Goal: Task Accomplishment & Management: Complete application form

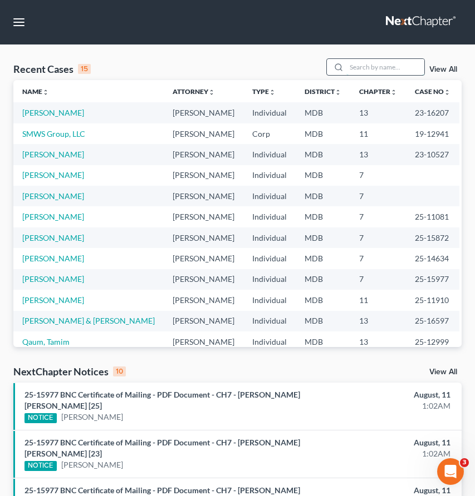
click at [370, 63] on input "search" at bounding box center [385, 67] width 78 height 16
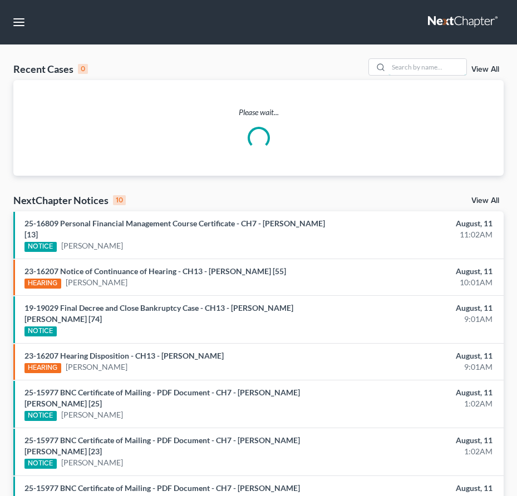
click at [430, 65] on input "search" at bounding box center [427, 67] width 78 height 16
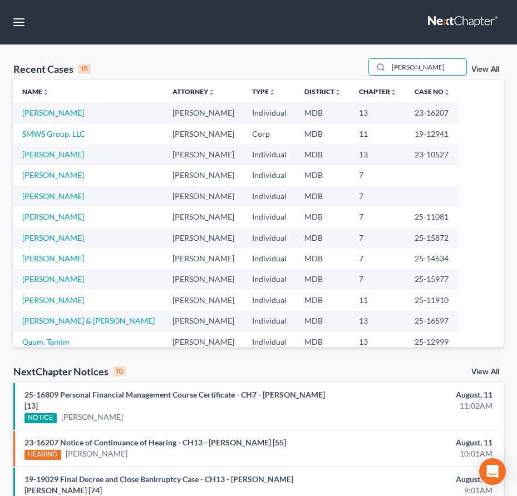
type input "[PERSON_NAME]"
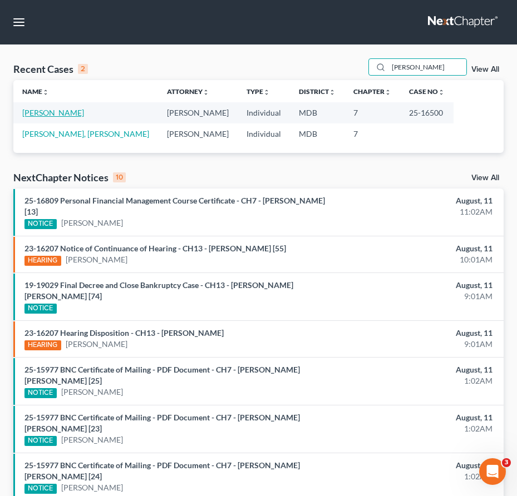
click at [49, 114] on link "[PERSON_NAME]" at bounding box center [53, 112] width 62 height 9
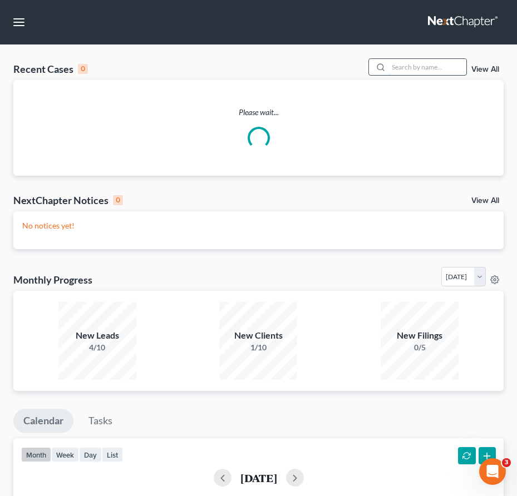
click at [395, 70] on input "search" at bounding box center [427, 67] width 78 height 16
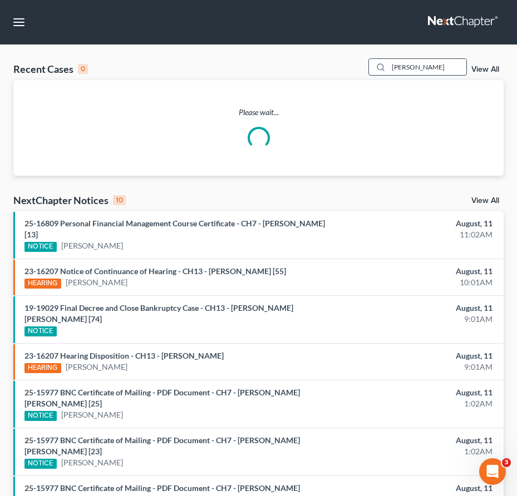
click at [418, 70] on input "durna" at bounding box center [427, 67] width 78 height 16
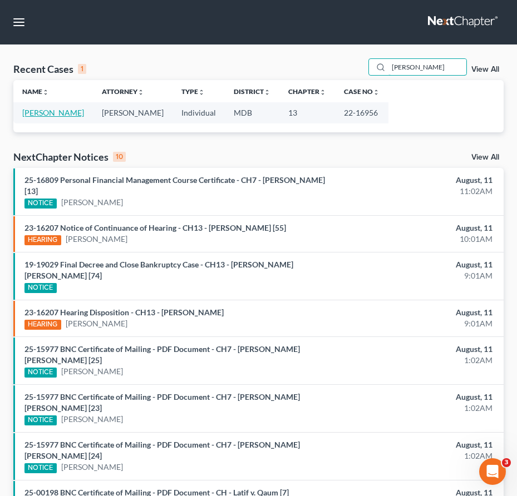
type input "duran"
click at [34, 113] on link "Duran, Mercedes" at bounding box center [53, 112] width 62 height 9
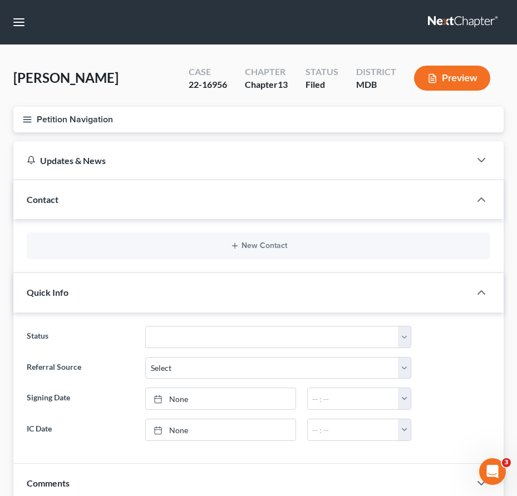
click at [27, 120] on icon "button" at bounding box center [27, 120] width 10 height 10
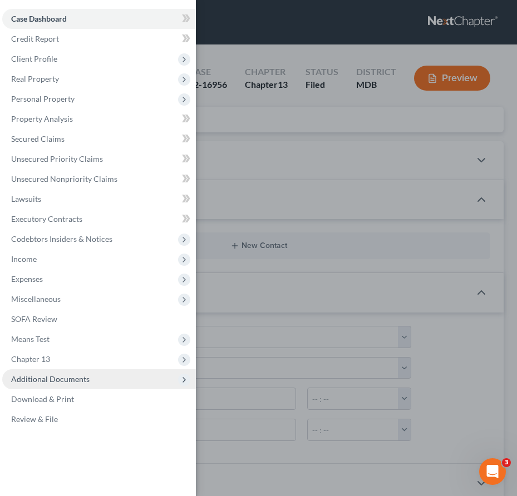
click at [38, 382] on span "Additional Documents" at bounding box center [50, 378] width 78 height 9
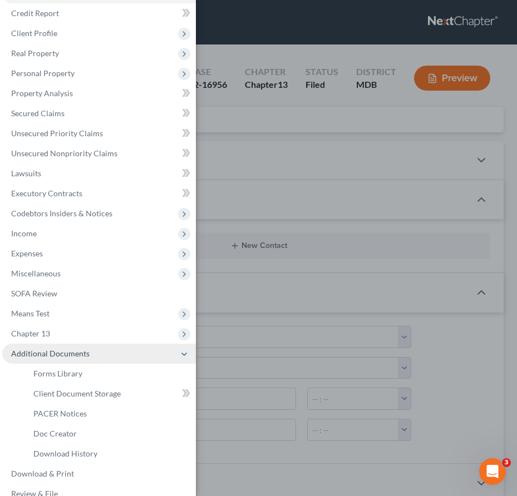
scroll to position [42, 0]
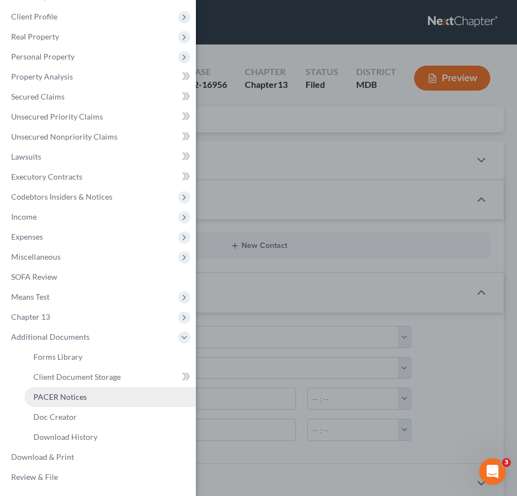
click at [42, 398] on span "PACER Notices" at bounding box center [59, 396] width 53 height 9
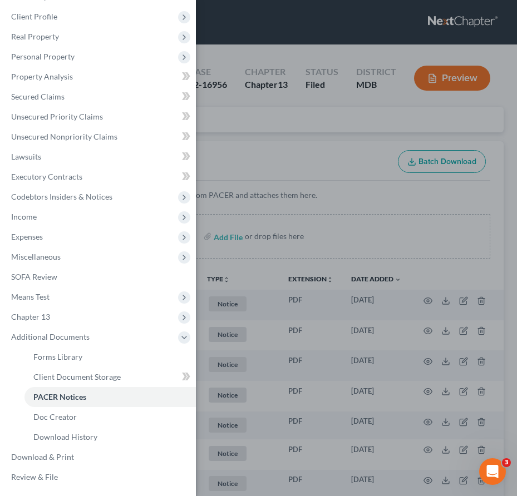
click at [255, 142] on div "Case Dashboard Payments Invoices Payments Payments Credit Report Client Profile" at bounding box center [258, 248] width 517 height 496
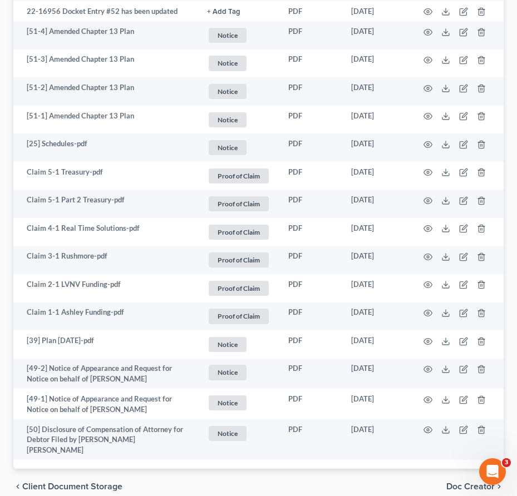
scroll to position [882, 0]
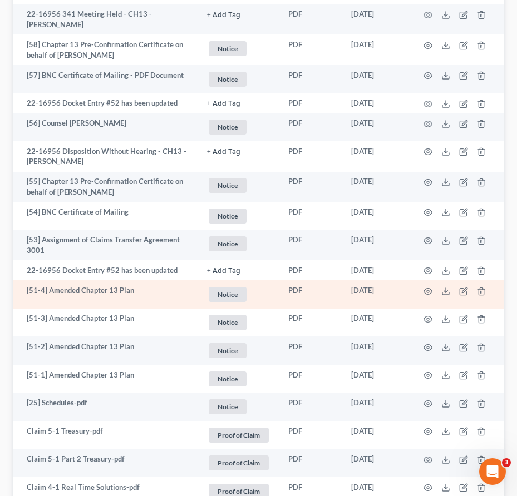
scroll to position [588, 0]
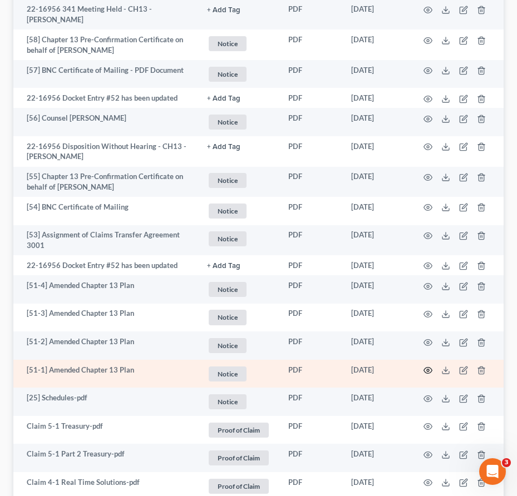
click at [430, 371] on icon "button" at bounding box center [427, 370] width 9 height 9
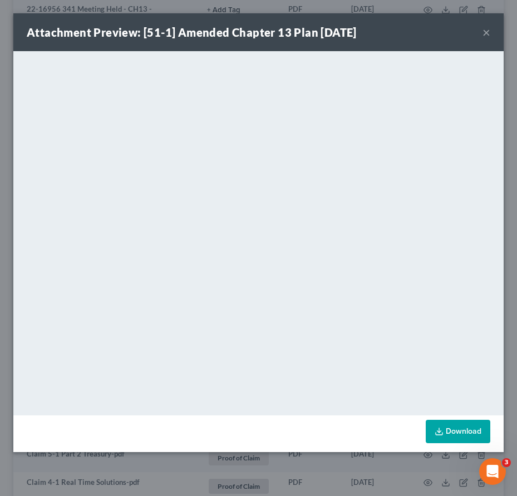
click at [481, 34] on div "Attachment Preview: [51-1] Amended Chapter 13 Plan 11/06/2023 ×" at bounding box center [258, 32] width 490 height 38
click at [486, 32] on button "×" at bounding box center [486, 32] width 8 height 13
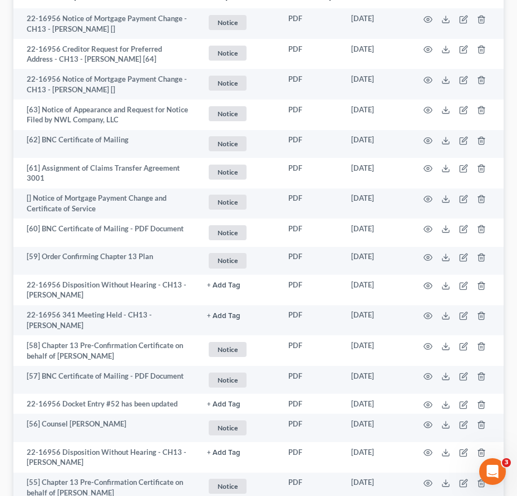
scroll to position [0, 0]
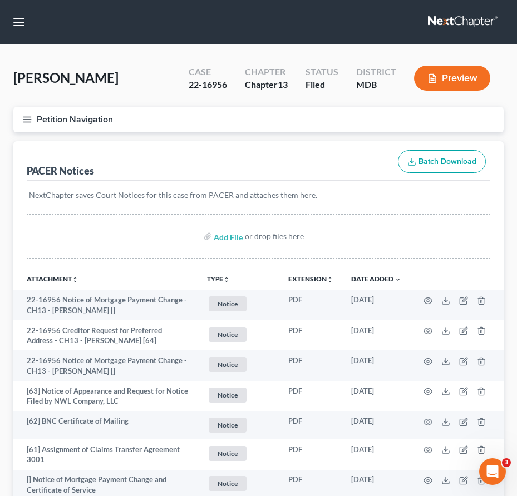
click at [442, 19] on link at bounding box center [463, 22] width 71 height 20
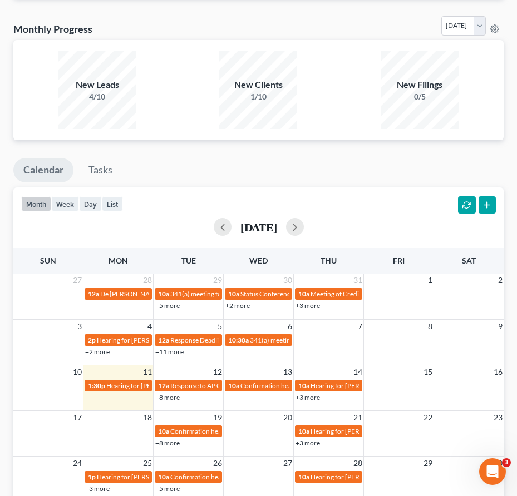
scroll to position [930, 0]
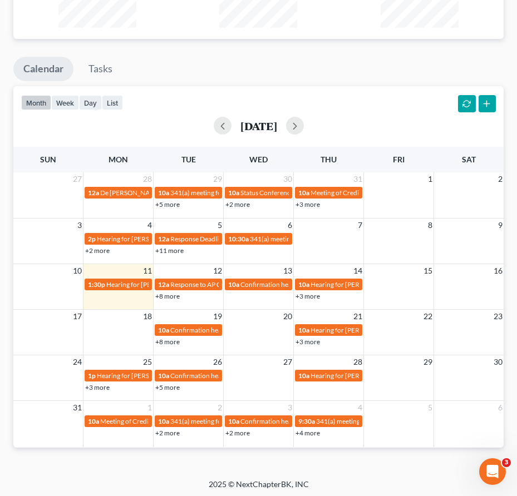
click at [313, 292] on link "+3 more" at bounding box center [307, 296] width 24 height 8
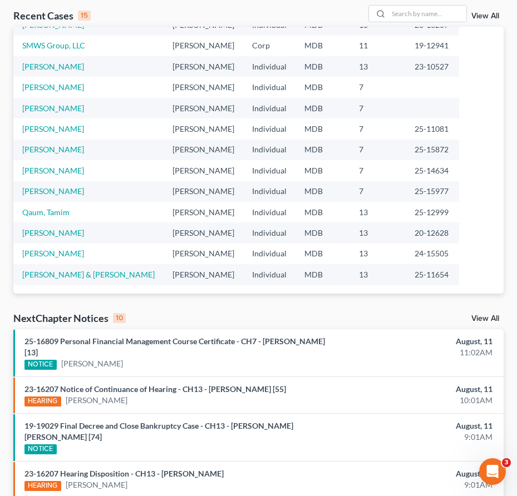
scroll to position [0, 0]
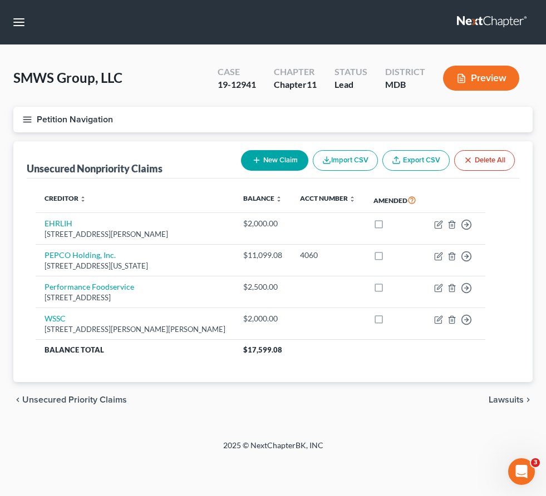
click at [447, 22] on link at bounding box center [492, 22] width 71 height 20
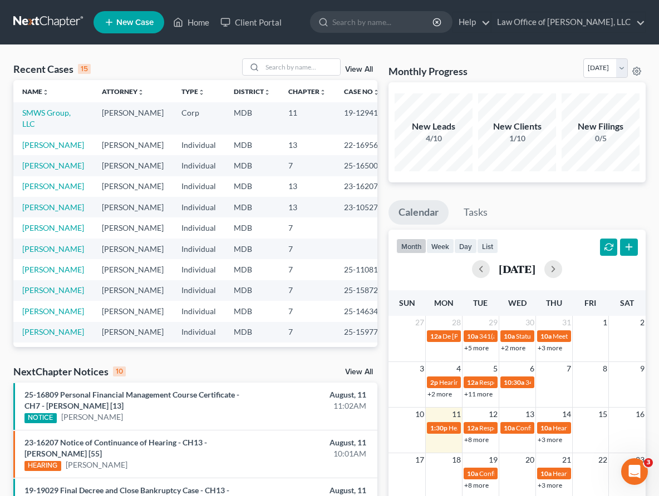
click at [124, 29] on link "New Case" at bounding box center [128, 22] width 71 height 22
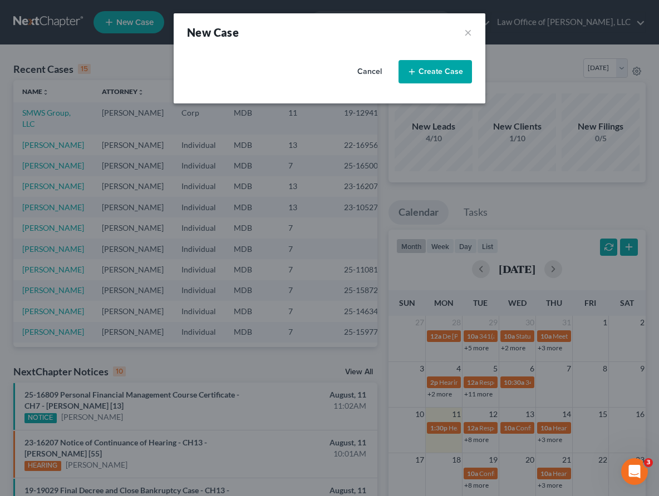
select select "38"
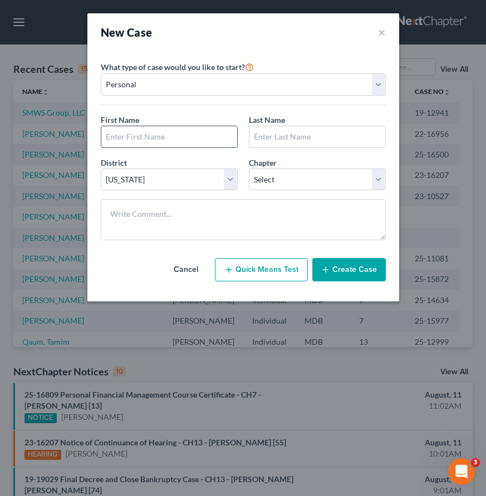
click at [183, 140] on input "text" at bounding box center [169, 136] width 136 height 21
type input "Tmeka"
type input "T"
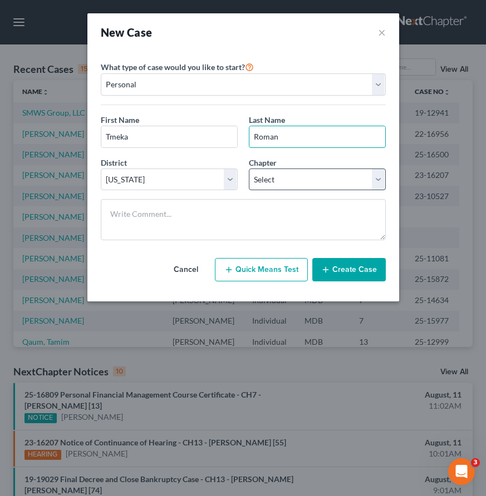
type input "Roman"
click at [270, 184] on select "Select 7 11 12 13" at bounding box center [317, 180] width 137 height 22
select select "3"
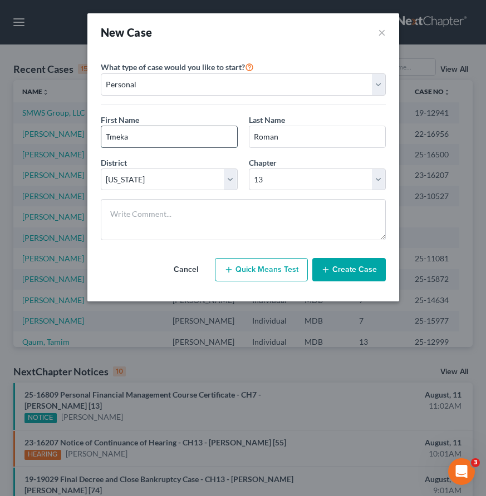
click at [110, 140] on input "Tmeka" at bounding box center [169, 136] width 136 height 21
type input "[PERSON_NAME]"
click at [331, 274] on button "Create Case" at bounding box center [348, 269] width 73 height 23
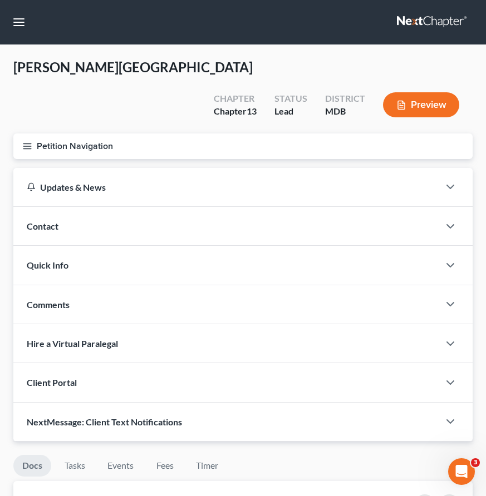
click at [60, 377] on span "Client Portal" at bounding box center [52, 382] width 50 height 11
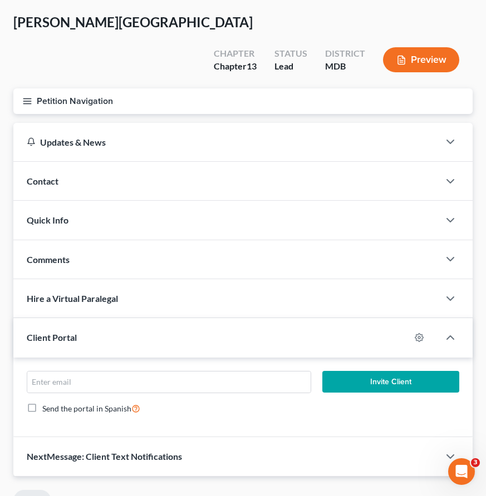
scroll to position [129, 0]
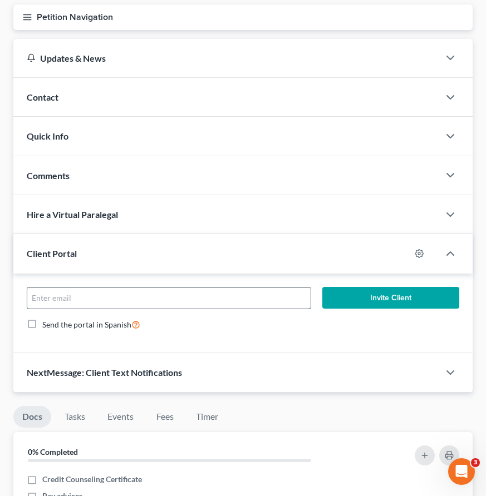
click at [45, 288] on input "email" at bounding box center [168, 298] width 283 height 21
paste input "[EMAIL_ADDRESS][DOMAIN_NAME]"
type input "[EMAIL_ADDRESS][DOMAIN_NAME]"
click at [360, 287] on button "Invite Client" at bounding box center [390, 298] width 137 height 22
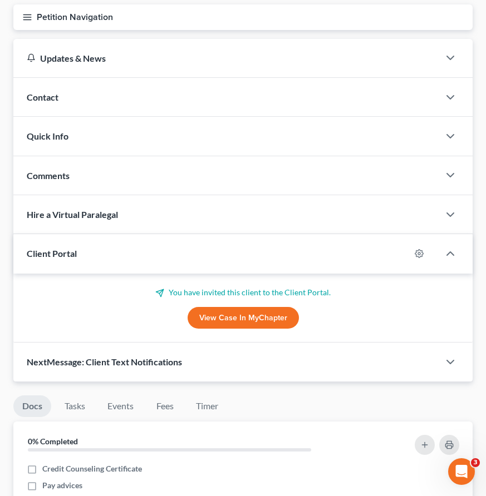
scroll to position [0, 0]
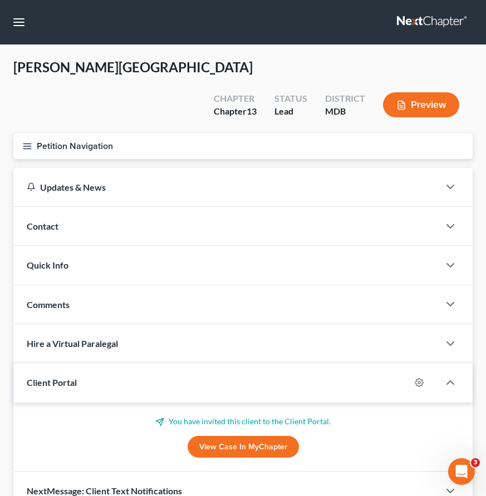
click at [25, 141] on icon "button" at bounding box center [27, 146] width 10 height 10
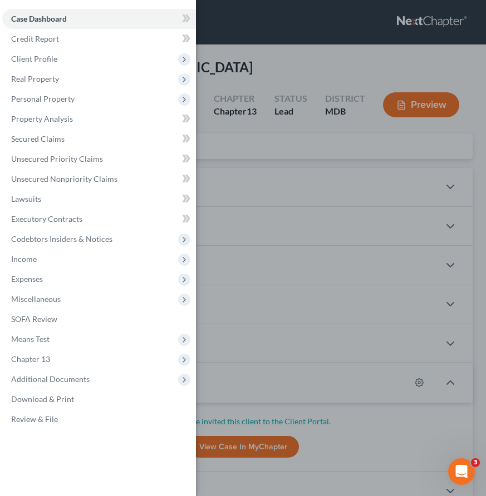
click at [265, 37] on div "Case Dashboard Payments Invoices Payments Payments Credit Report Client Profile" at bounding box center [243, 248] width 486 height 496
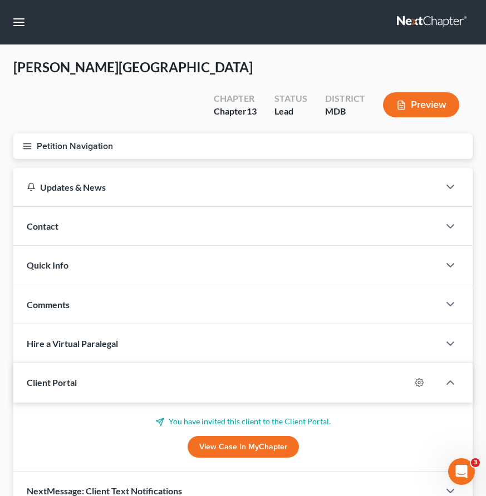
click at [51, 299] on span "Comments" at bounding box center [48, 304] width 43 height 11
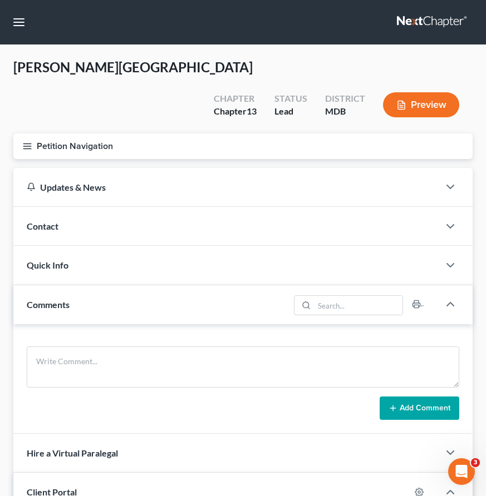
click at [57, 221] on span "Contact" at bounding box center [43, 226] width 32 height 11
